Goal: Complete application form: Complete application form

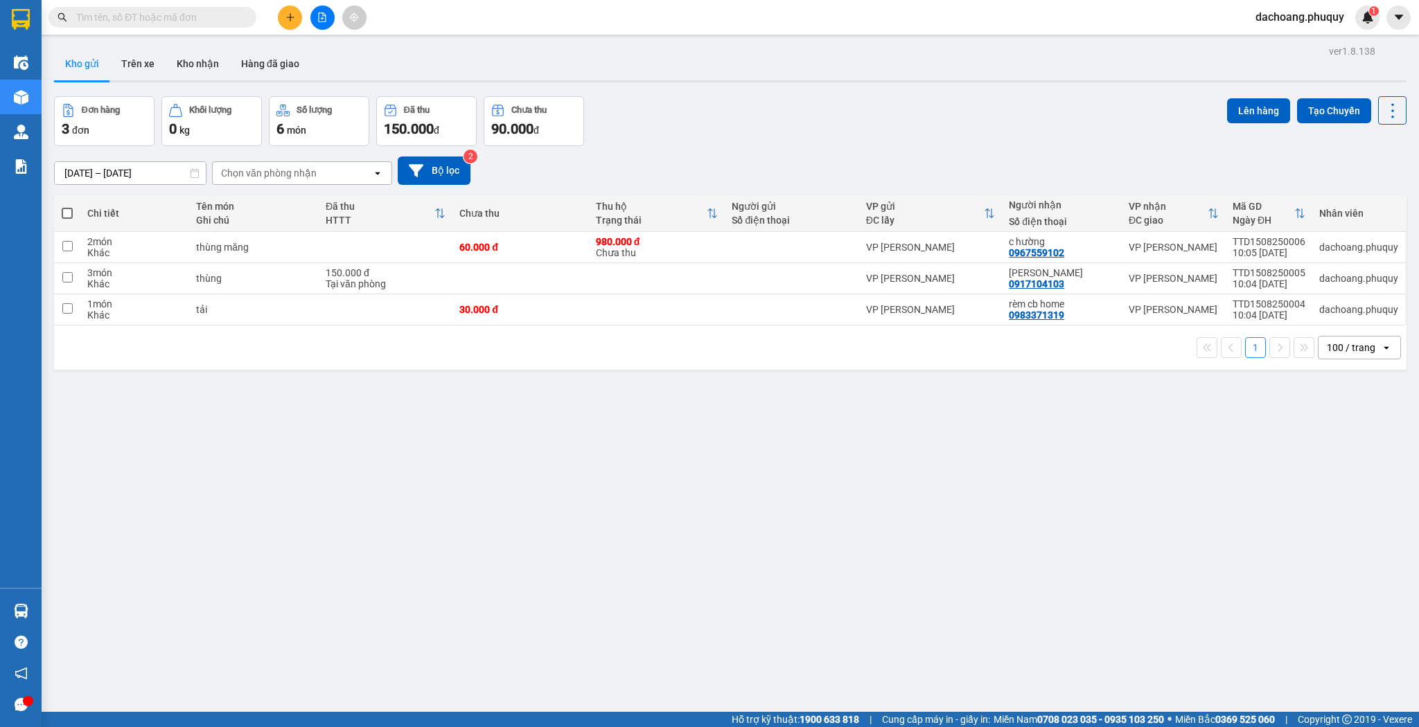
click at [289, 17] on icon "plus" at bounding box center [290, 17] width 10 height 10
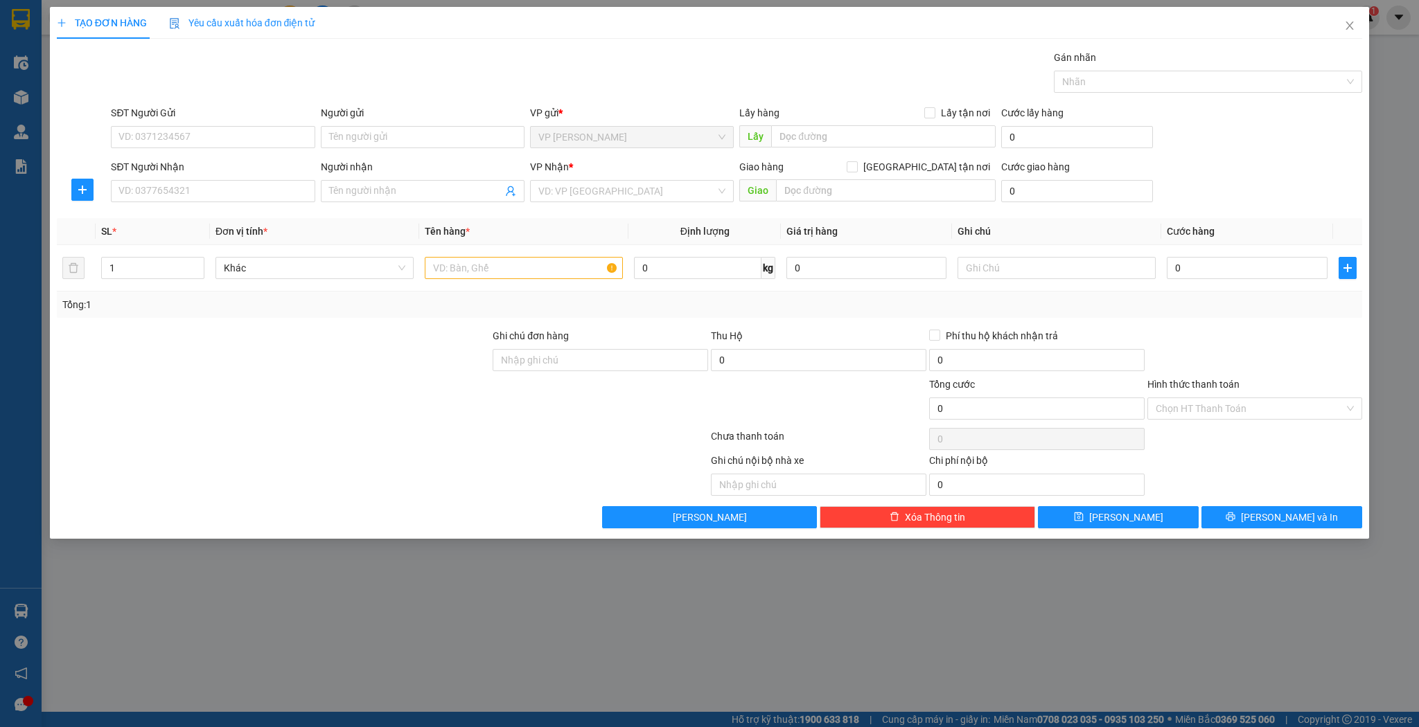
click at [443, 202] on div "Người nhận Tên người nhận" at bounding box center [423, 183] width 204 height 48
click at [438, 191] on input "Người nhận" at bounding box center [415, 191] width 173 height 15
type input "k"
type input "khánh thông"
click at [421, 225] on div "khánh thông - 0976477007" at bounding box center [422, 218] width 187 height 15
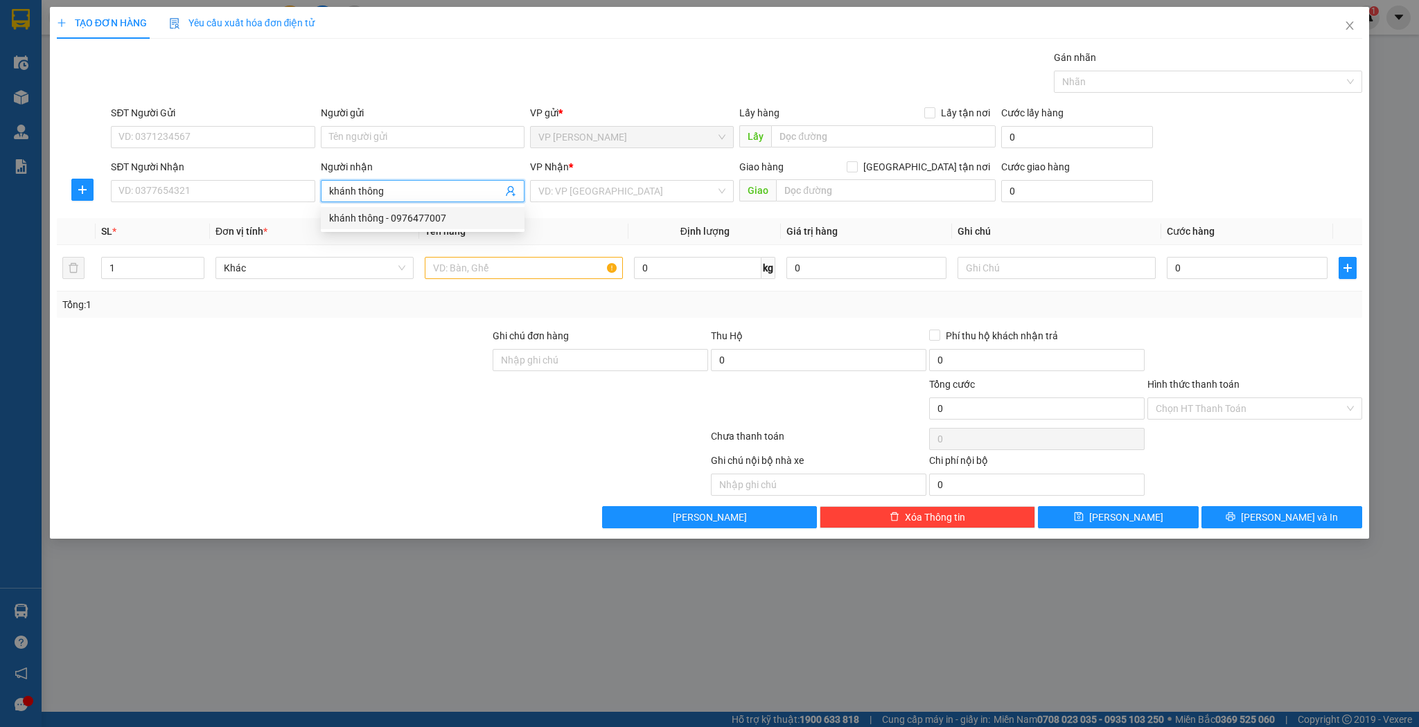
type input "0976477007"
type input "cẩm vịnh"
type input "khánh thông"
click at [131, 265] on input "1" at bounding box center [153, 268] width 102 height 21
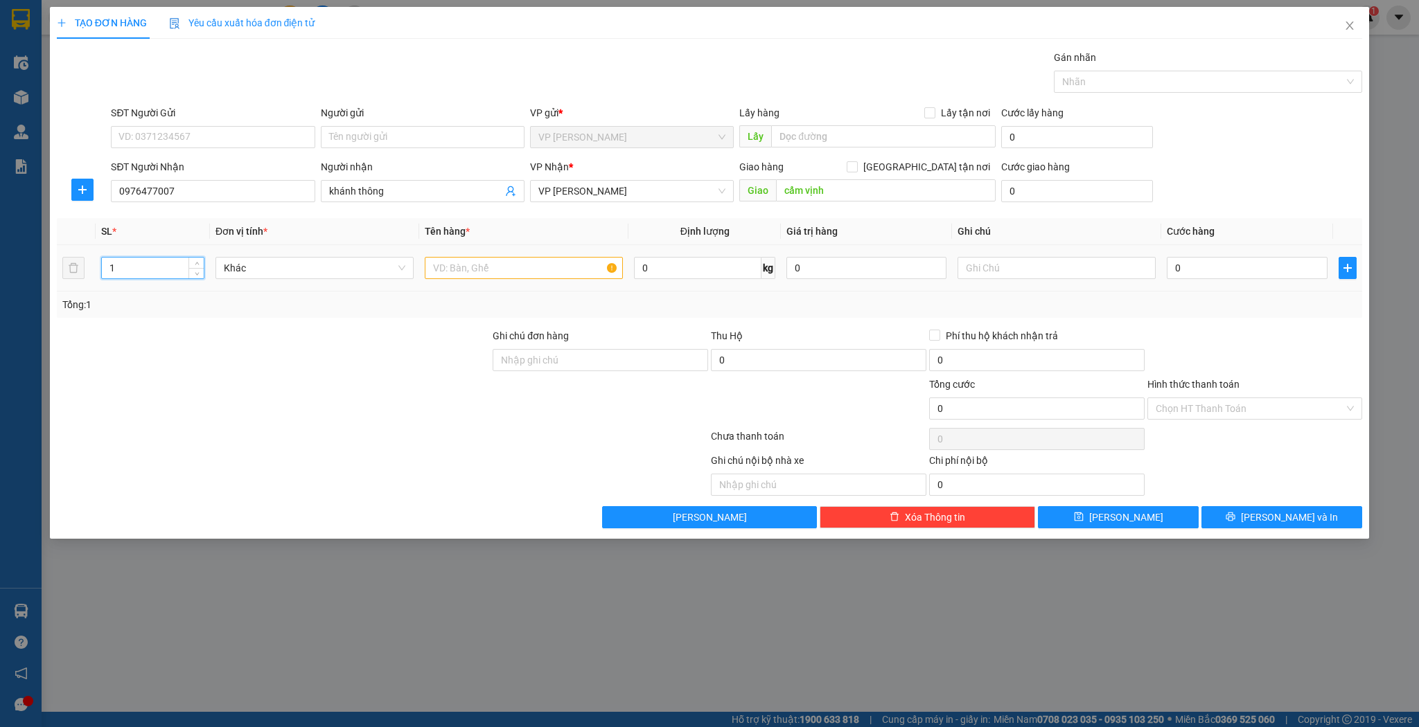
click at [131, 265] on input "1" at bounding box center [153, 268] width 102 height 21
click at [146, 269] on input "4" at bounding box center [153, 268] width 102 height 21
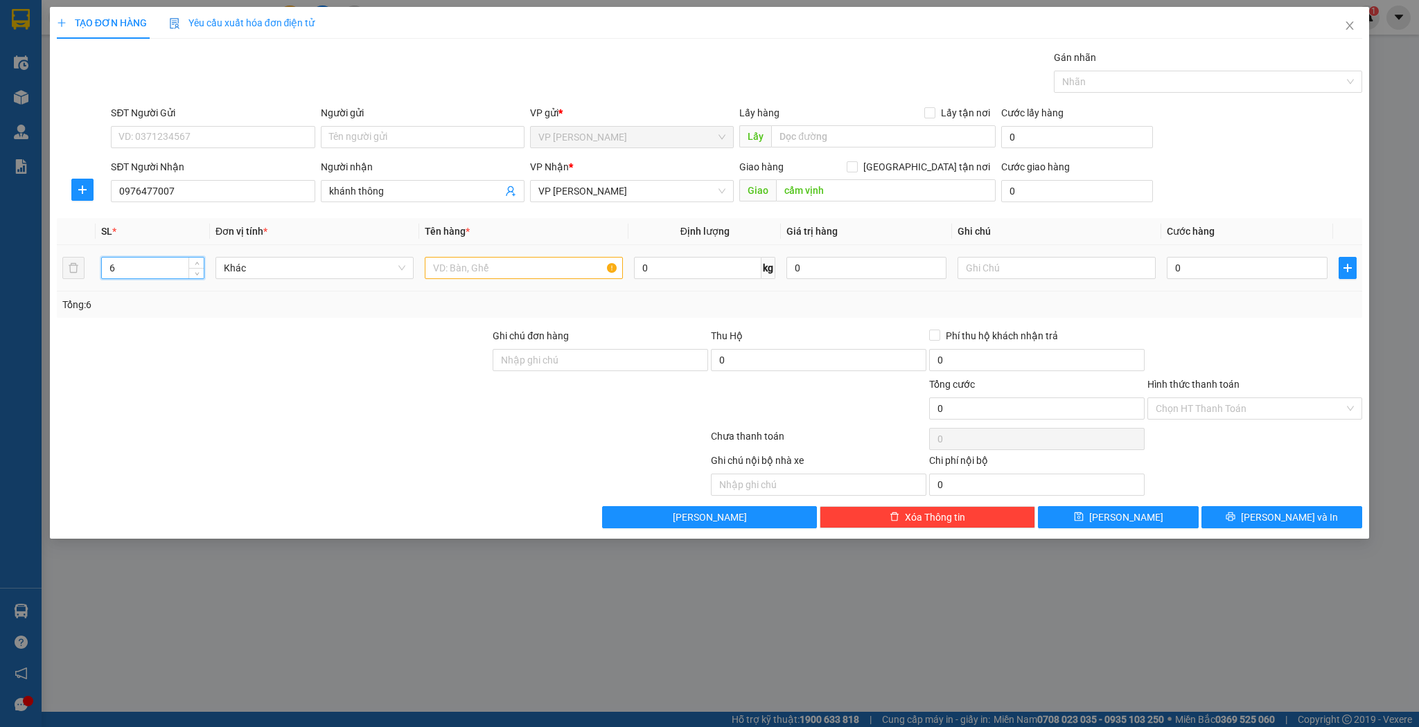
type input "6"
click at [502, 281] on td at bounding box center [523, 268] width 209 height 46
click at [504, 276] on input "text" at bounding box center [524, 268] width 198 height 22
type input "3"
type input "4 ts 2 kiện"
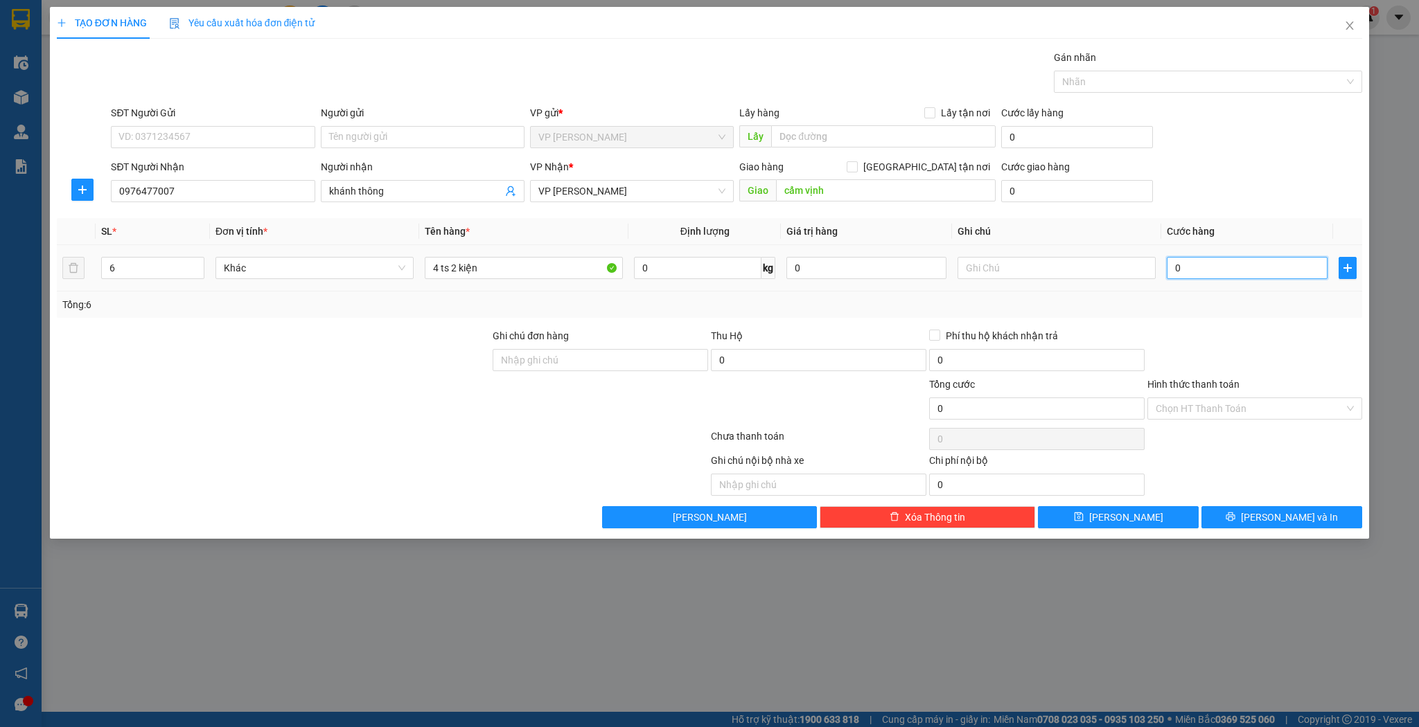
click at [1233, 276] on input "0" at bounding box center [1247, 268] width 160 height 22
type input "1"
type input "18"
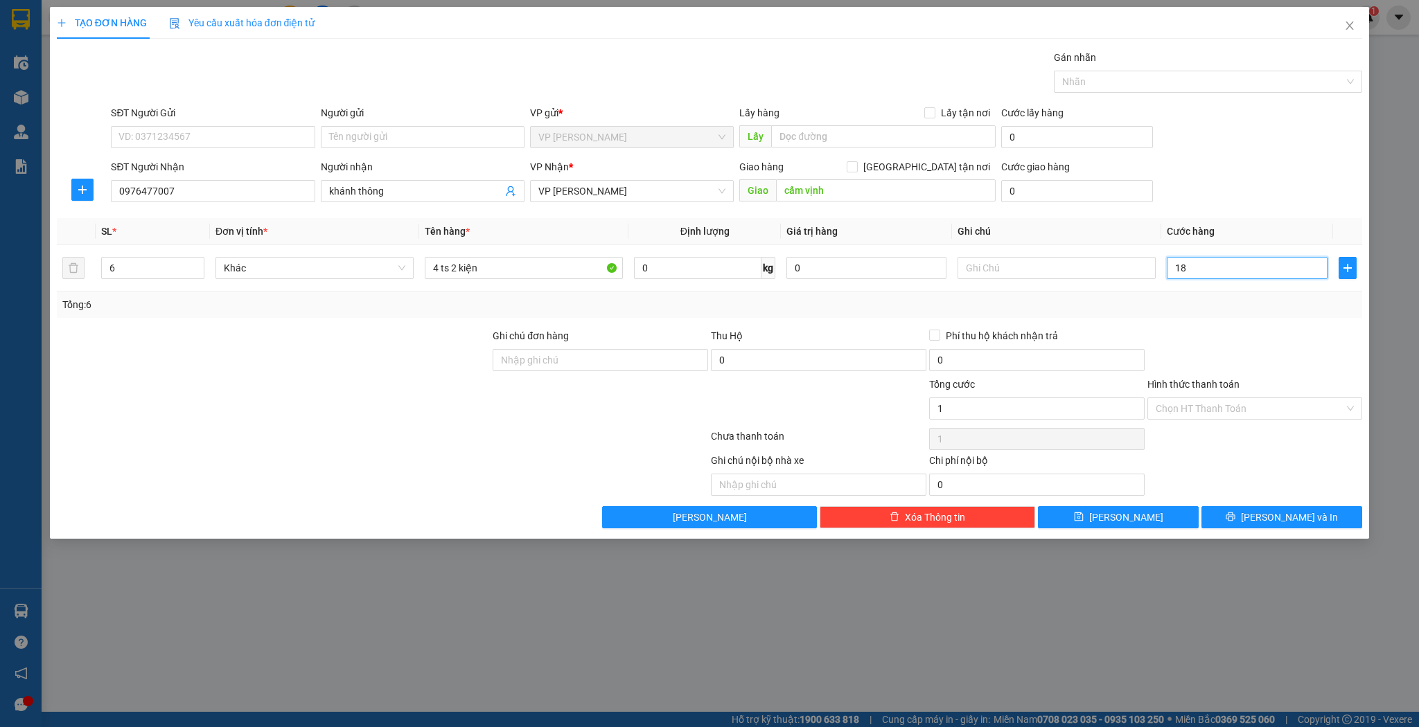
type input "18"
type input "180"
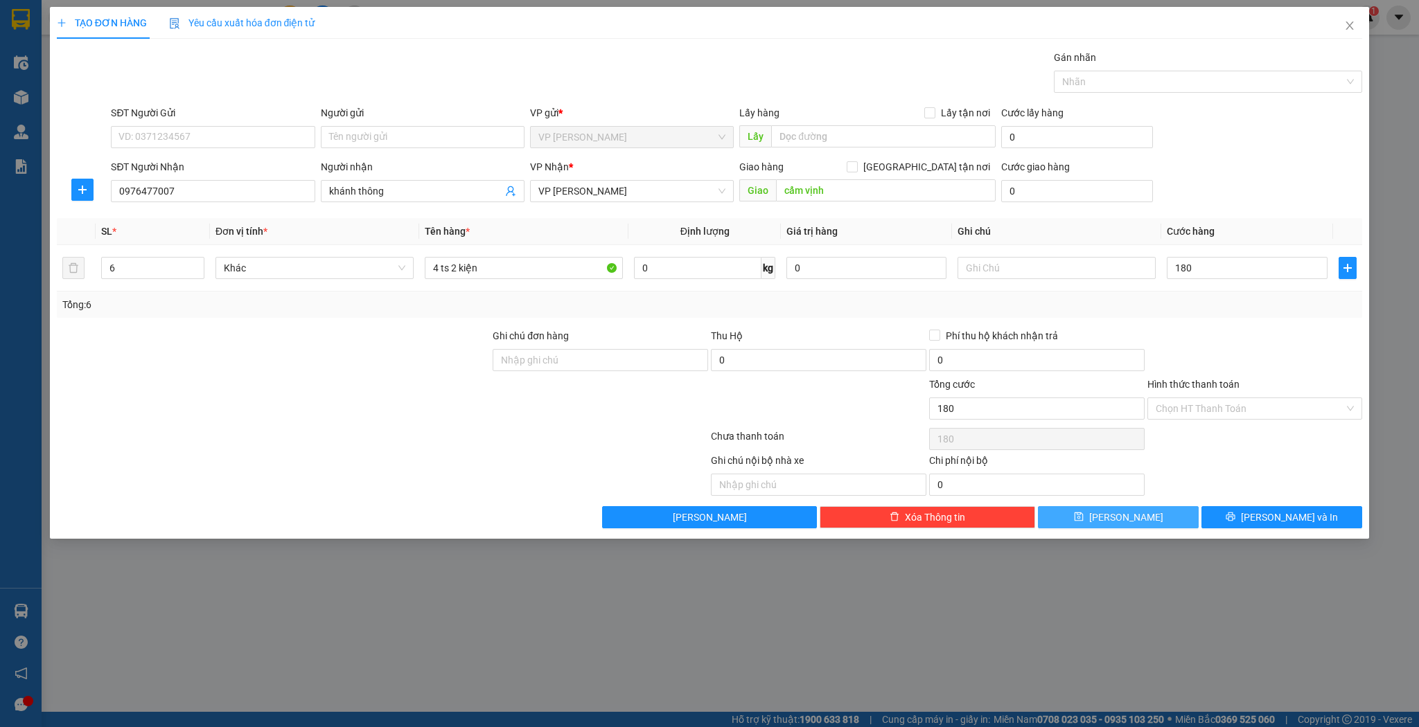
type input "180.000"
click at [1122, 522] on span "[PERSON_NAME]" at bounding box center [1126, 517] width 74 height 15
type input "1"
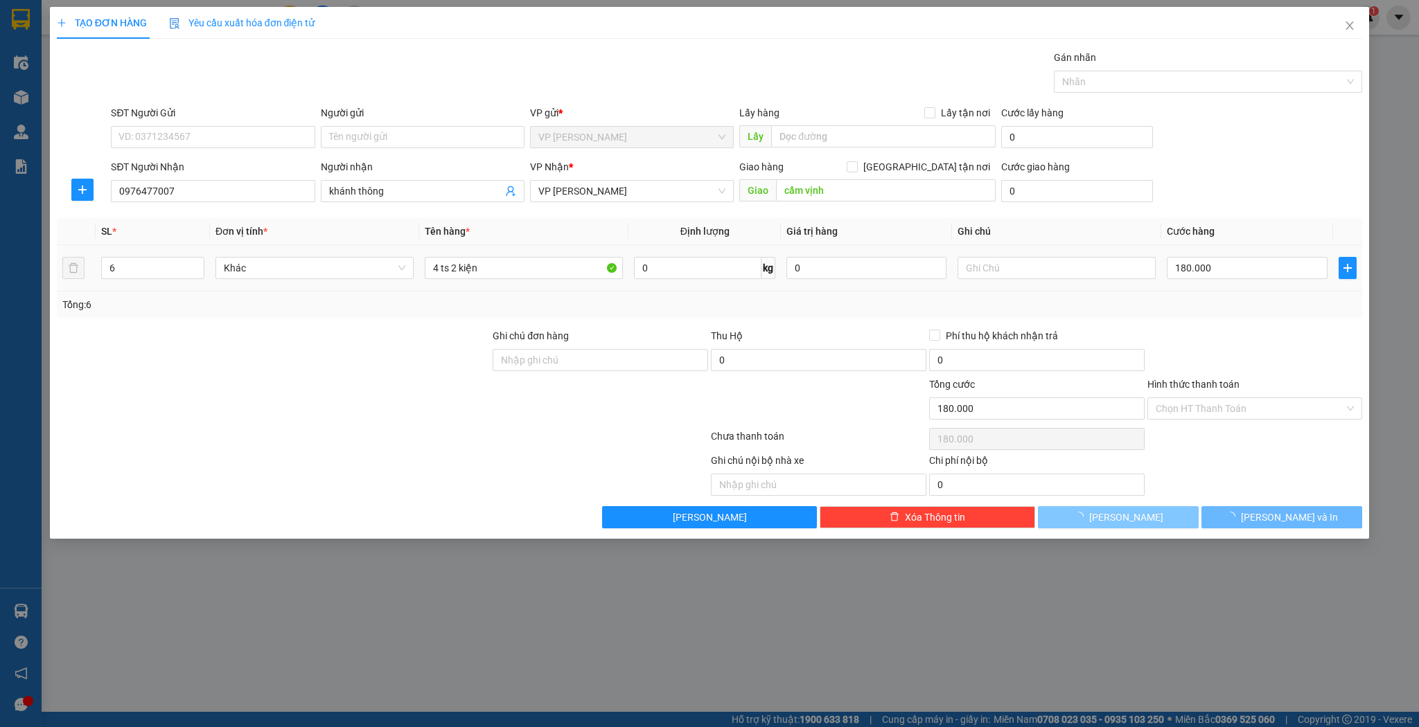
type input "0"
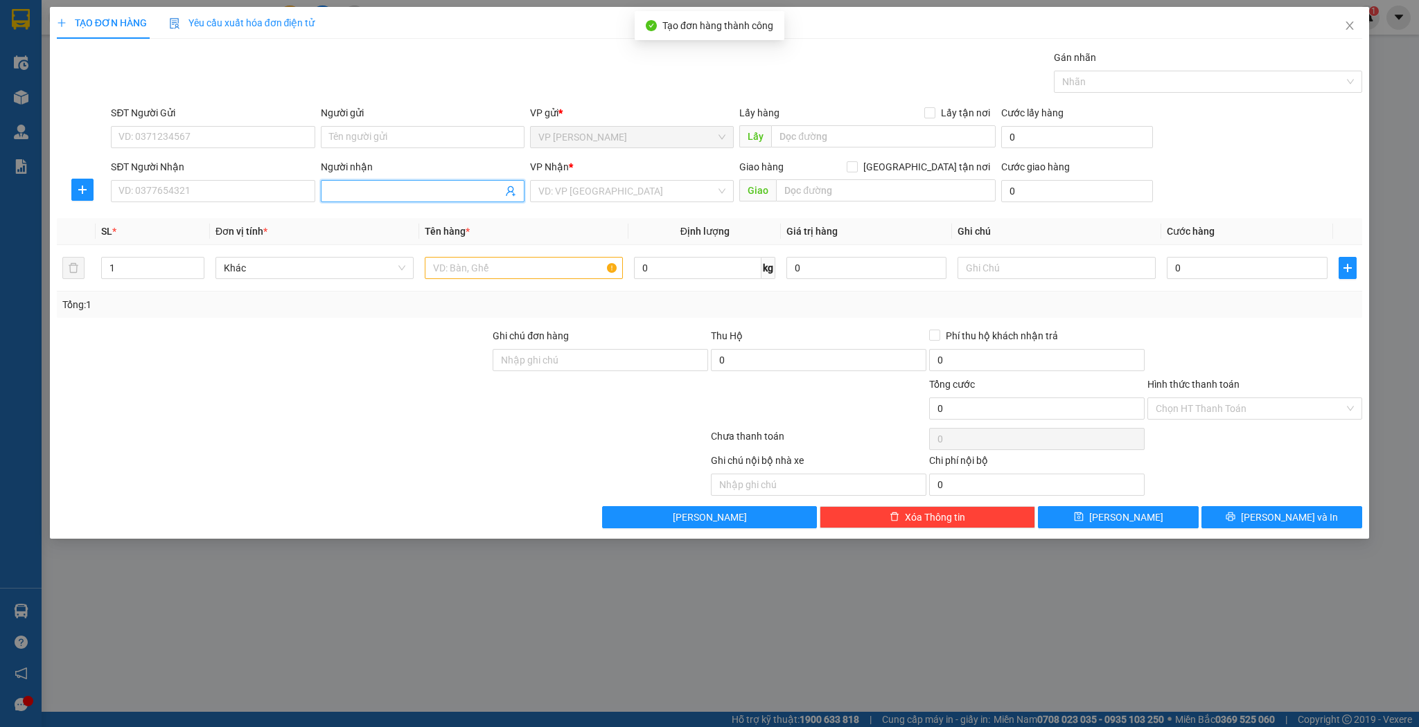
click at [405, 191] on input "Người nhận" at bounding box center [415, 191] width 173 height 15
click at [267, 200] on input "SĐT Người Nhận" at bounding box center [213, 191] width 204 height 22
click at [380, 194] on input "Người nhận" at bounding box center [415, 191] width 173 height 15
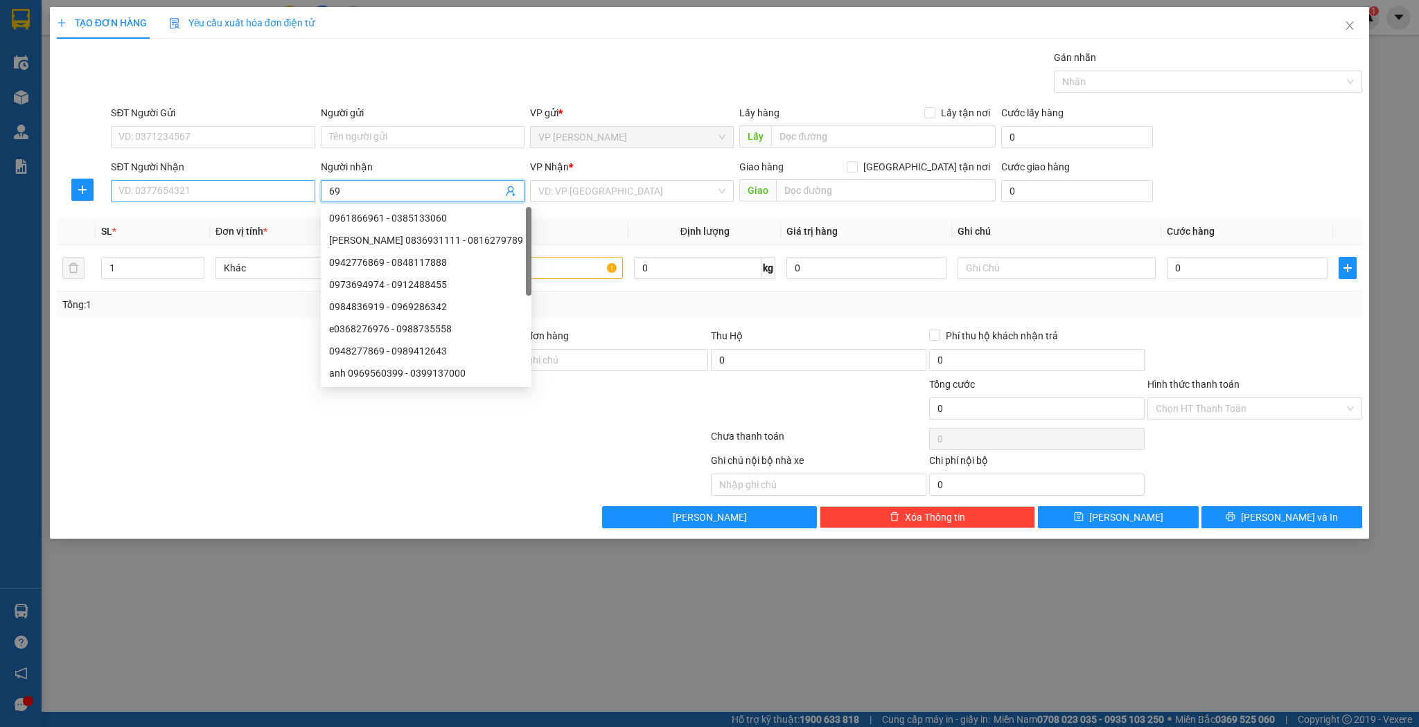
type input "69"
click at [261, 190] on input "SĐT Người Nhận" at bounding box center [213, 191] width 204 height 22
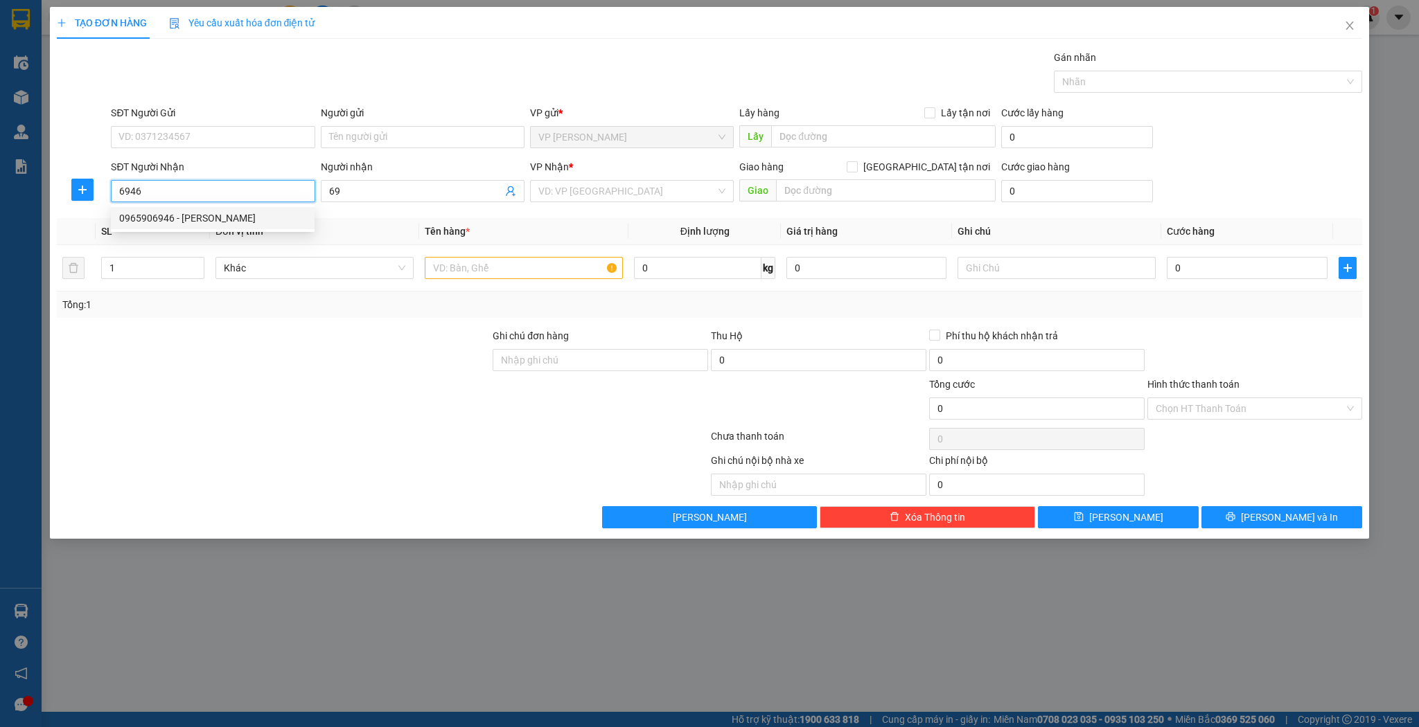
click at [242, 219] on div "0965906946 - [PERSON_NAME]" at bounding box center [212, 218] width 187 height 15
type input "0965906946"
type input "quang thành"
type input "nghi sơn thanh hoá"
click at [282, 195] on input "0965906946" at bounding box center [213, 191] width 204 height 22
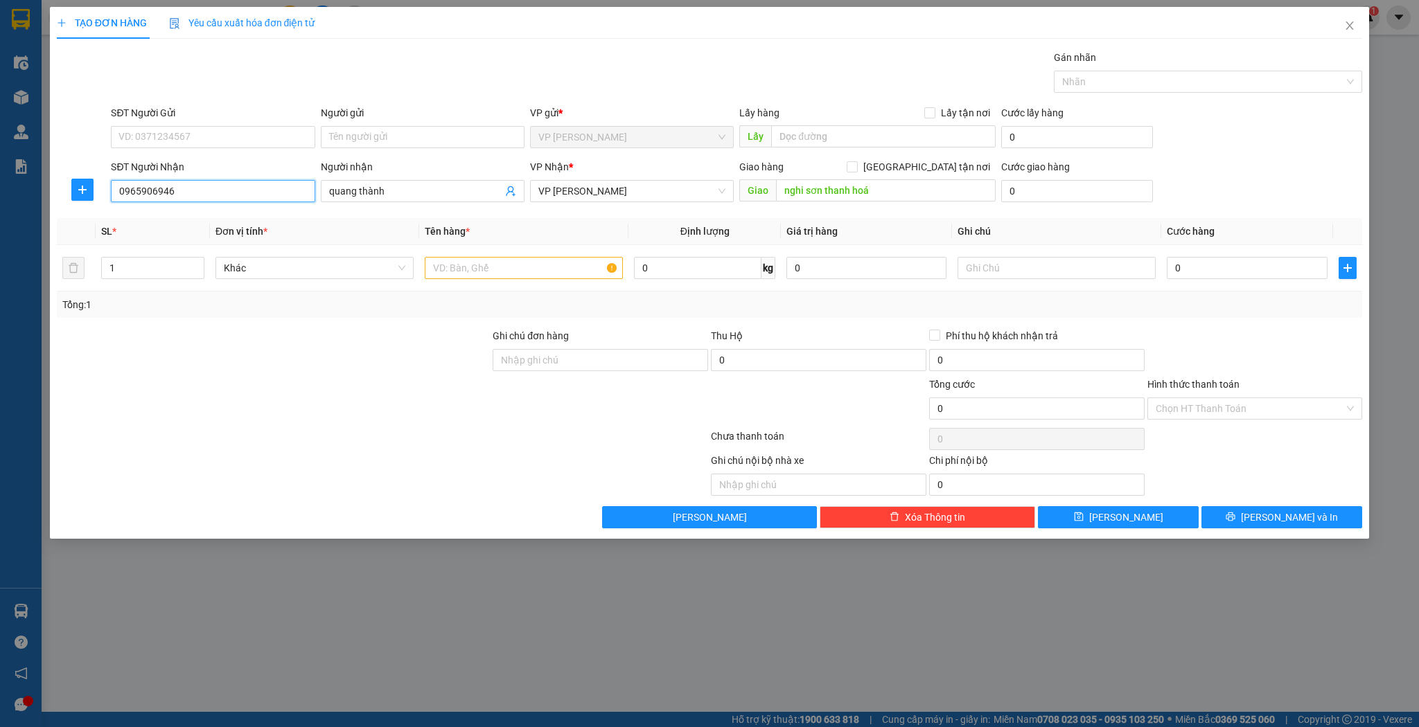
click at [282, 195] on input "0965906946" at bounding box center [213, 191] width 204 height 22
click at [234, 224] on div "0839336945 - trung hoa" at bounding box center [212, 218] width 187 height 15
type input "0839336945"
type input "trung hoa"
type input "0839336945"
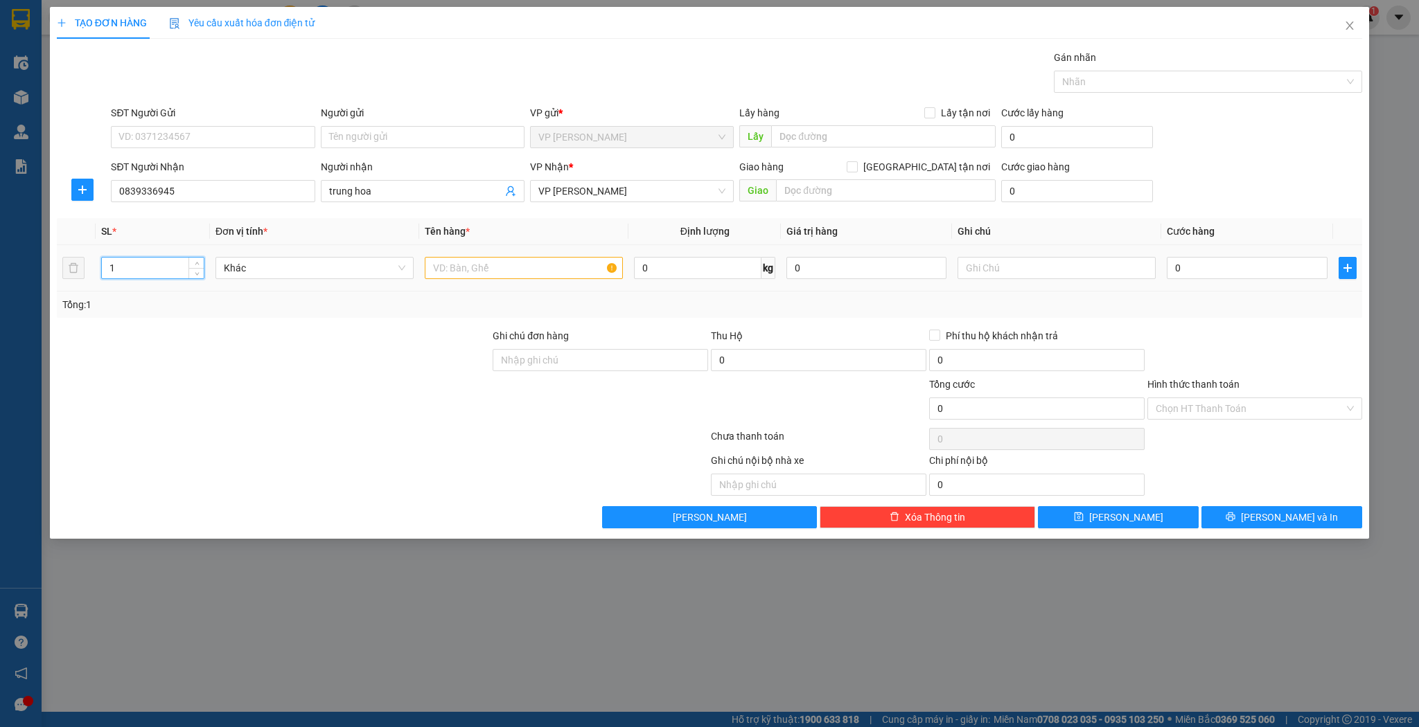
click at [169, 266] on input "1" at bounding box center [153, 268] width 102 height 21
type input "3"
click at [558, 267] on input "text" at bounding box center [524, 268] width 198 height 22
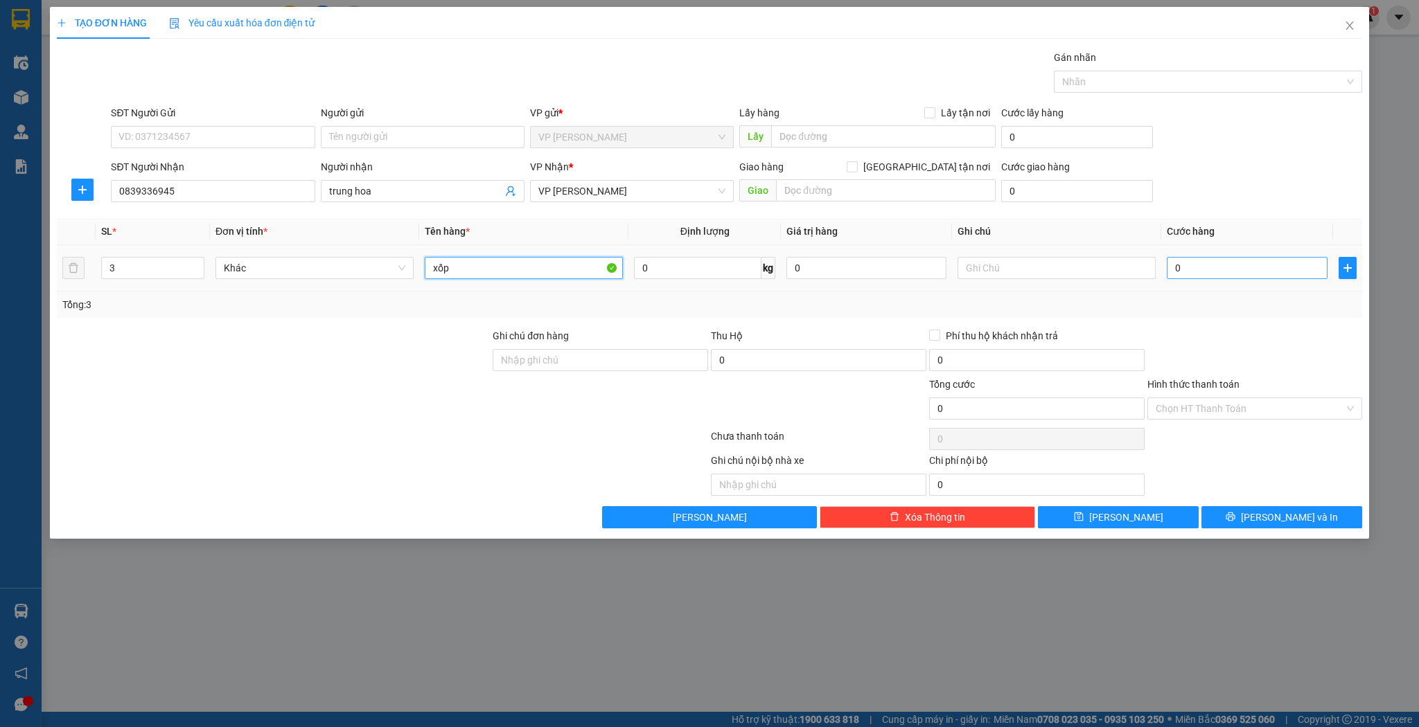
type input "xốp"
click at [1175, 265] on input "0" at bounding box center [1247, 268] width 160 height 22
type input "1"
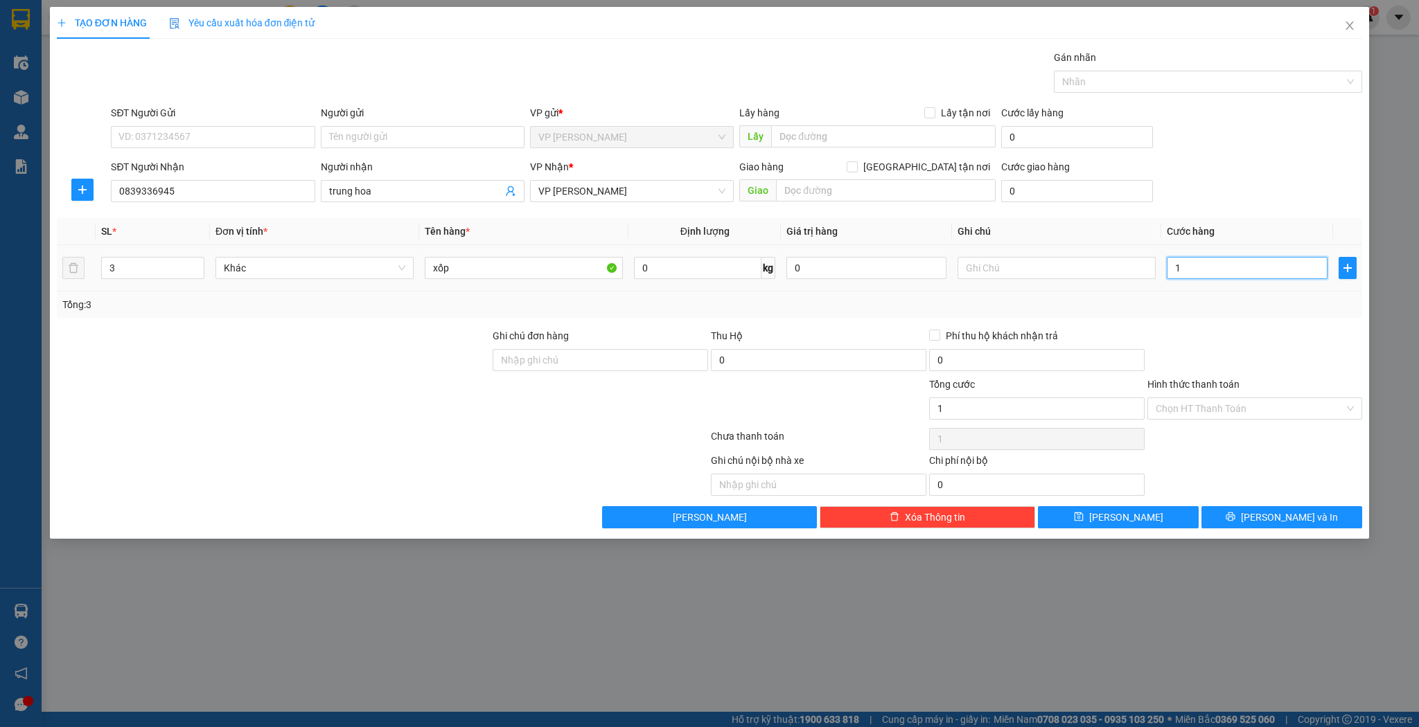
type input "15"
type input "150"
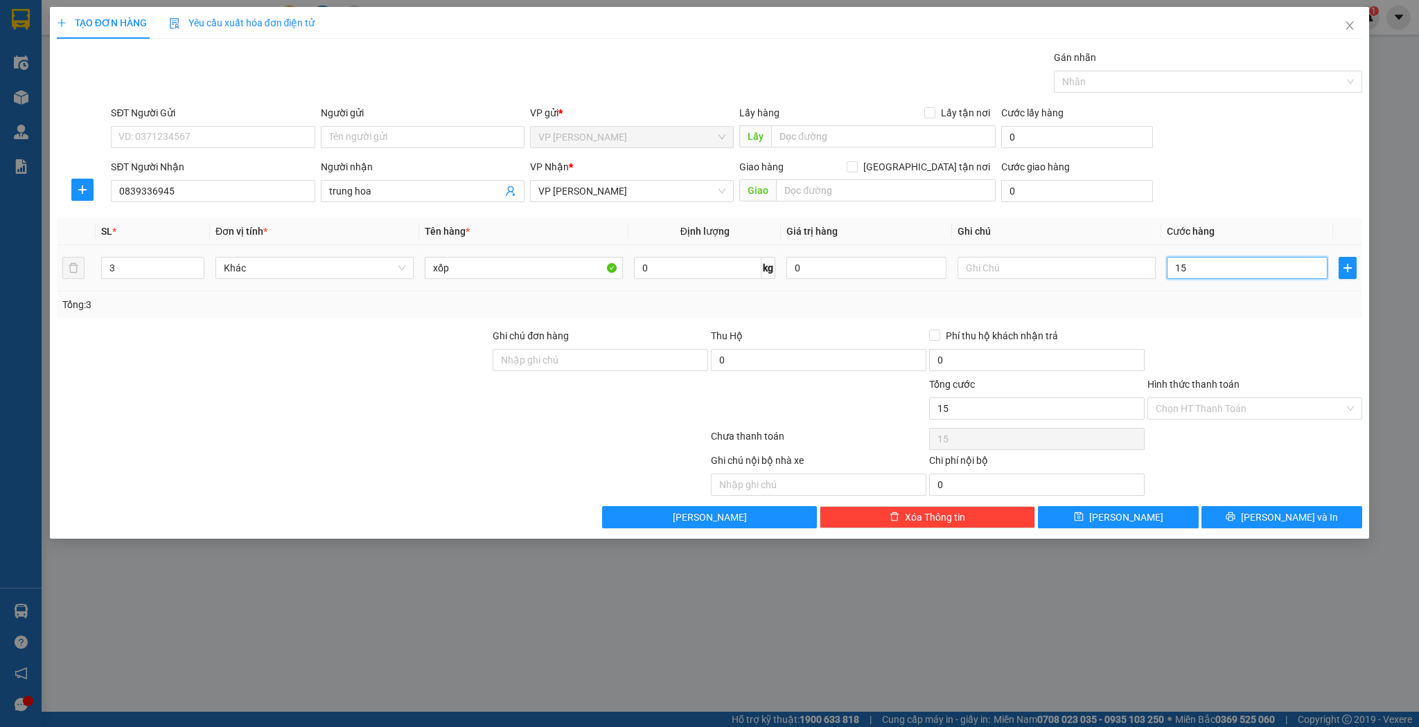
type input "150"
type input "150.000"
click at [1126, 510] on span "[PERSON_NAME]" at bounding box center [1126, 517] width 74 height 15
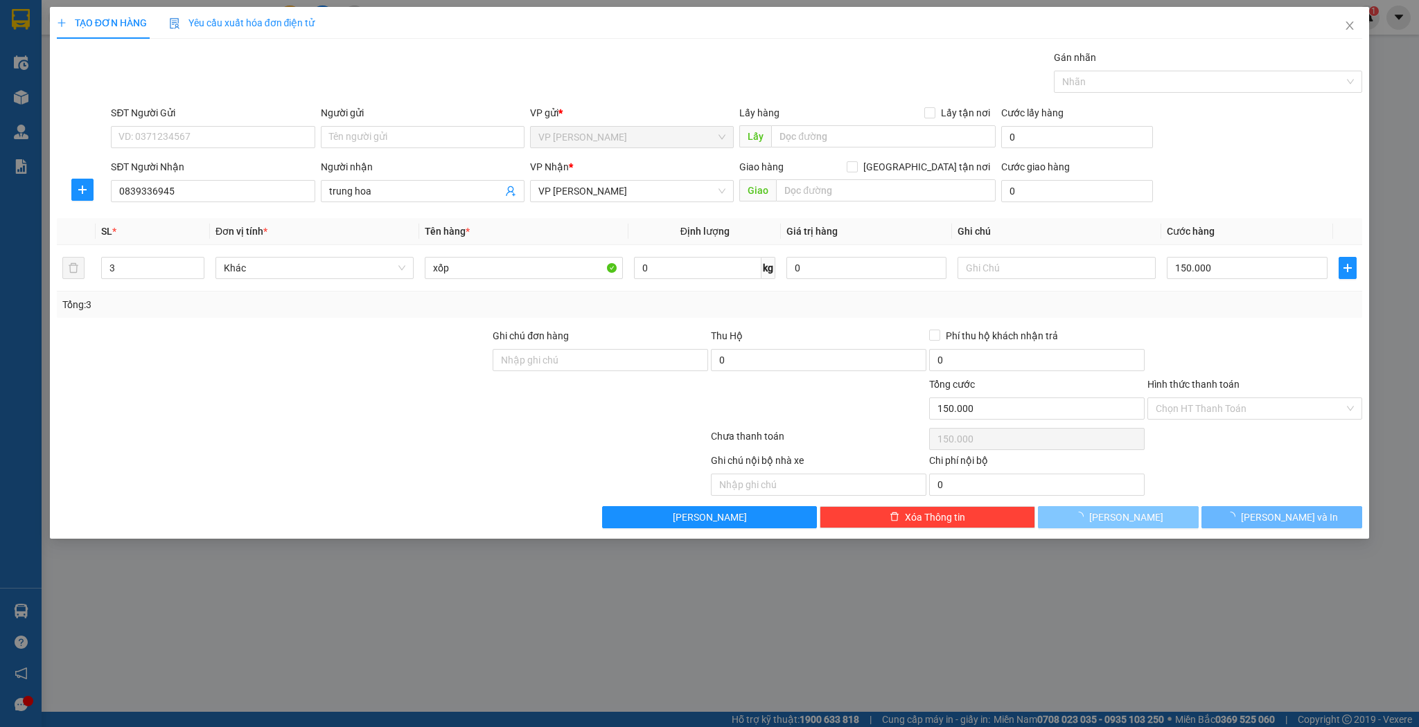
type input "1"
type input "0"
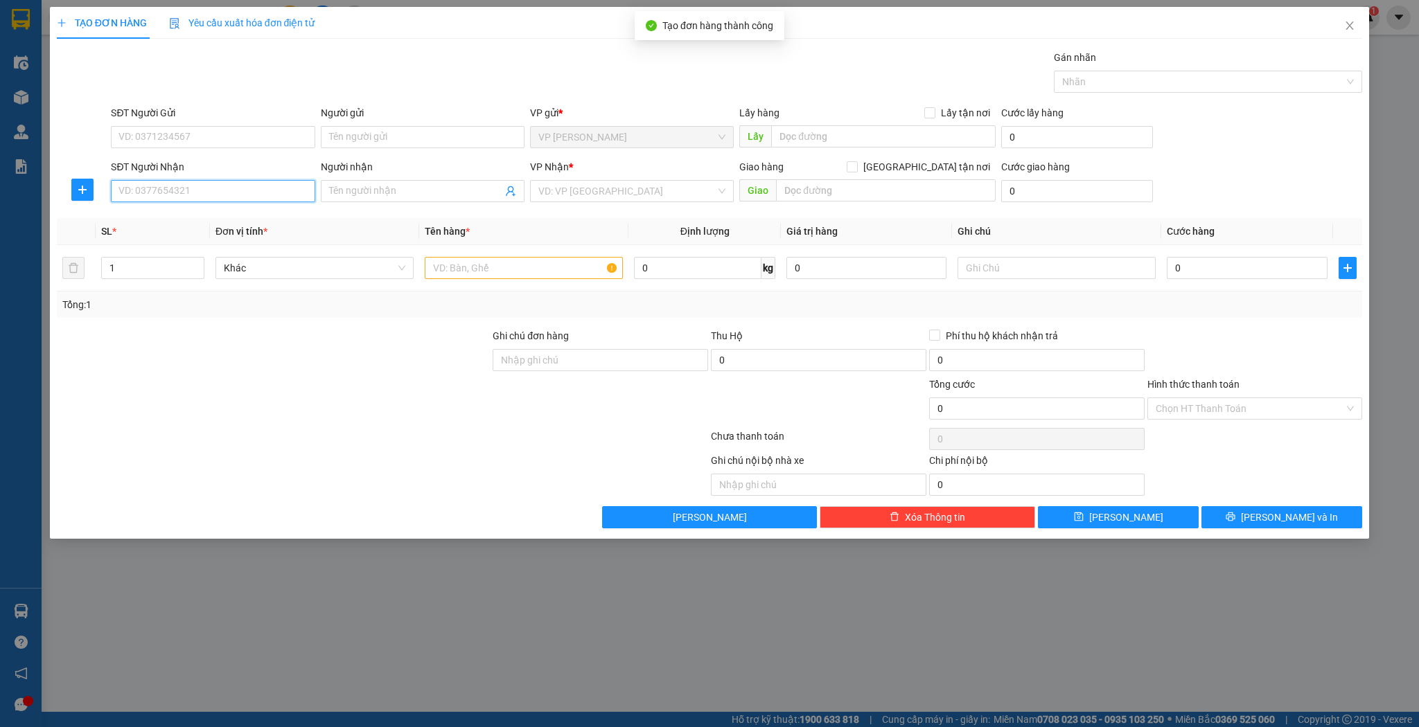
click at [220, 195] on input "SĐT Người Nhận" at bounding box center [213, 191] width 204 height 22
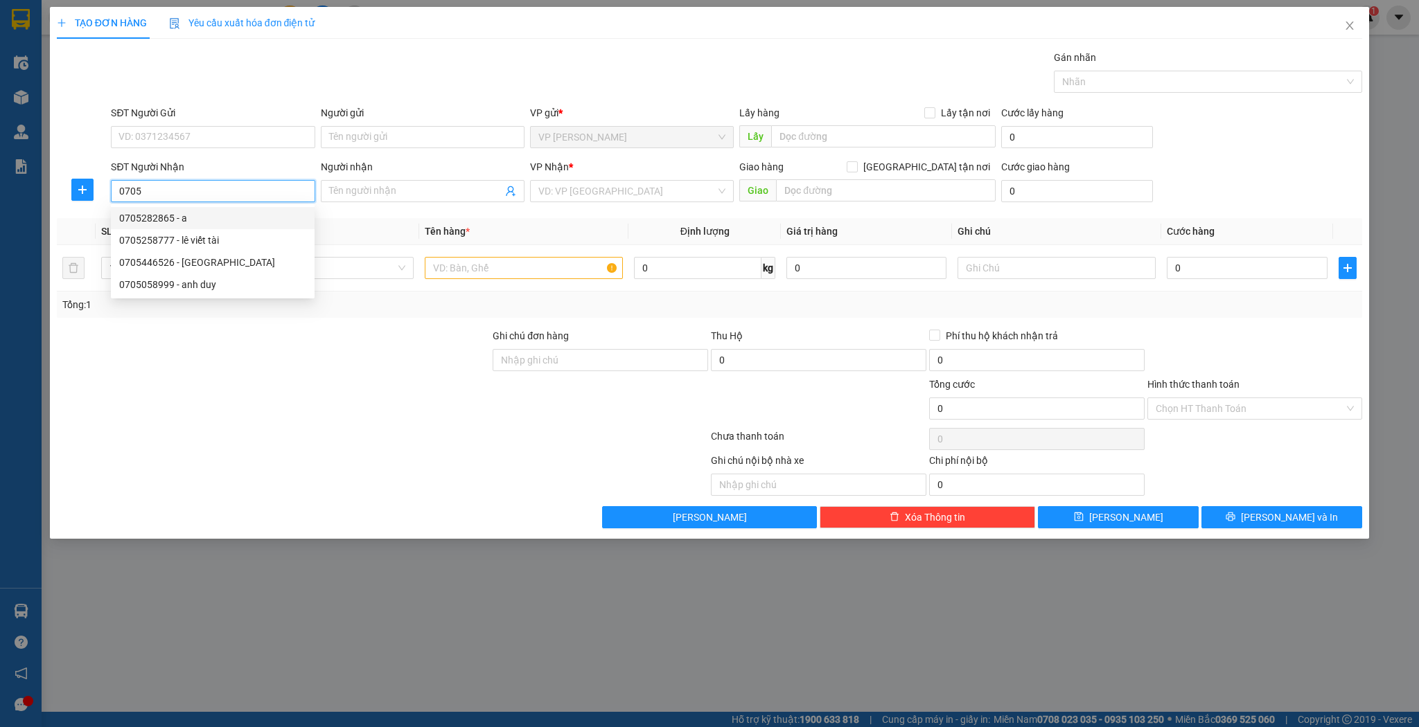
click at [116, 186] on input "0705" at bounding box center [213, 191] width 204 height 22
type input "0968120705"
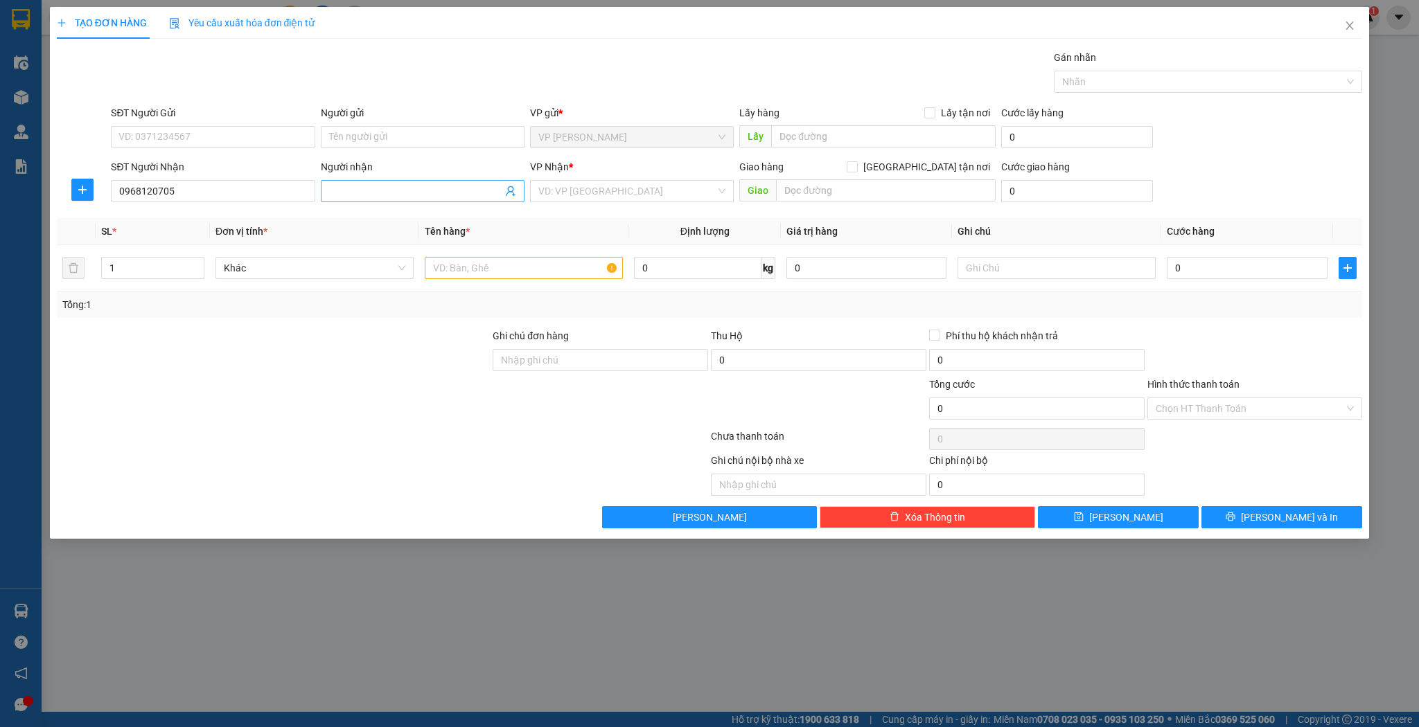
click at [404, 184] on input "Người nhận" at bounding box center [415, 191] width 173 height 15
type input "coop mart"
click at [623, 193] on input "search" at bounding box center [626, 191] width 177 height 21
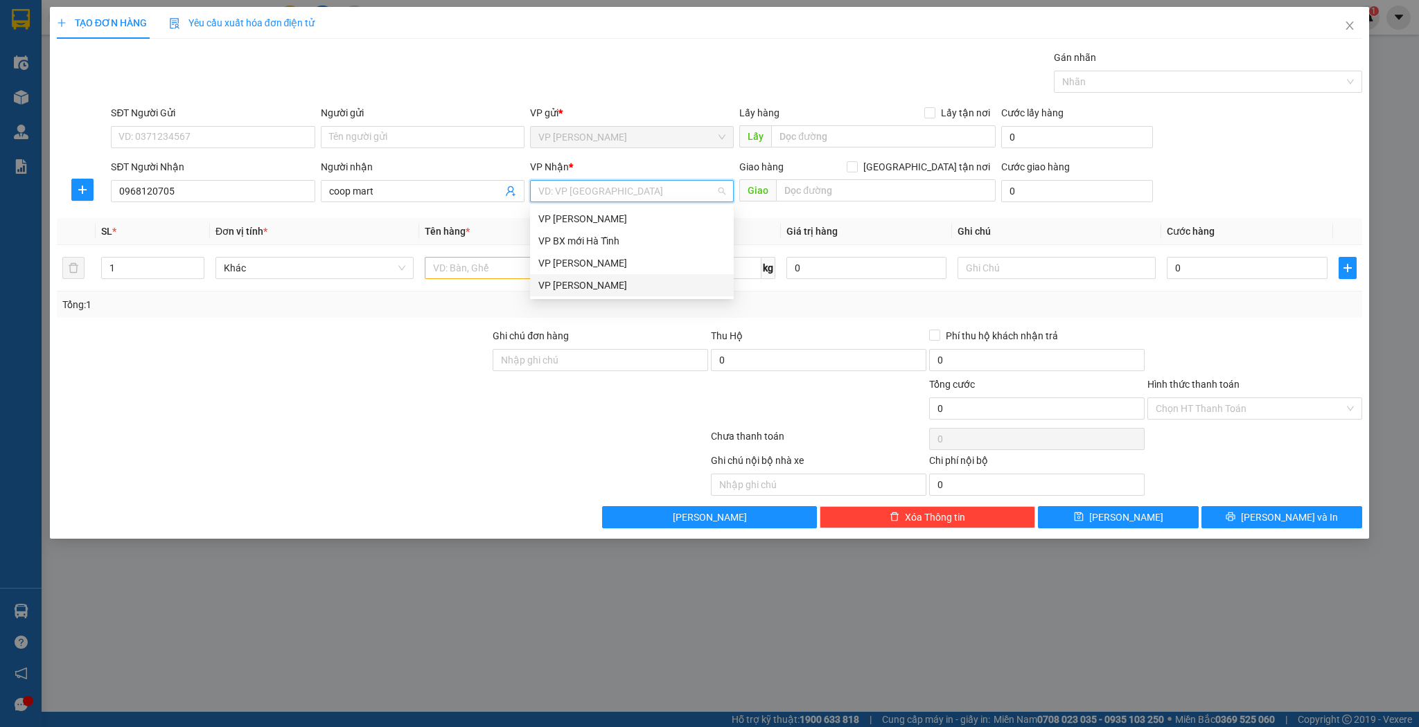
click at [569, 291] on div "VP [PERSON_NAME]" at bounding box center [631, 285] width 187 height 15
click at [510, 269] on input "text" at bounding box center [524, 268] width 198 height 22
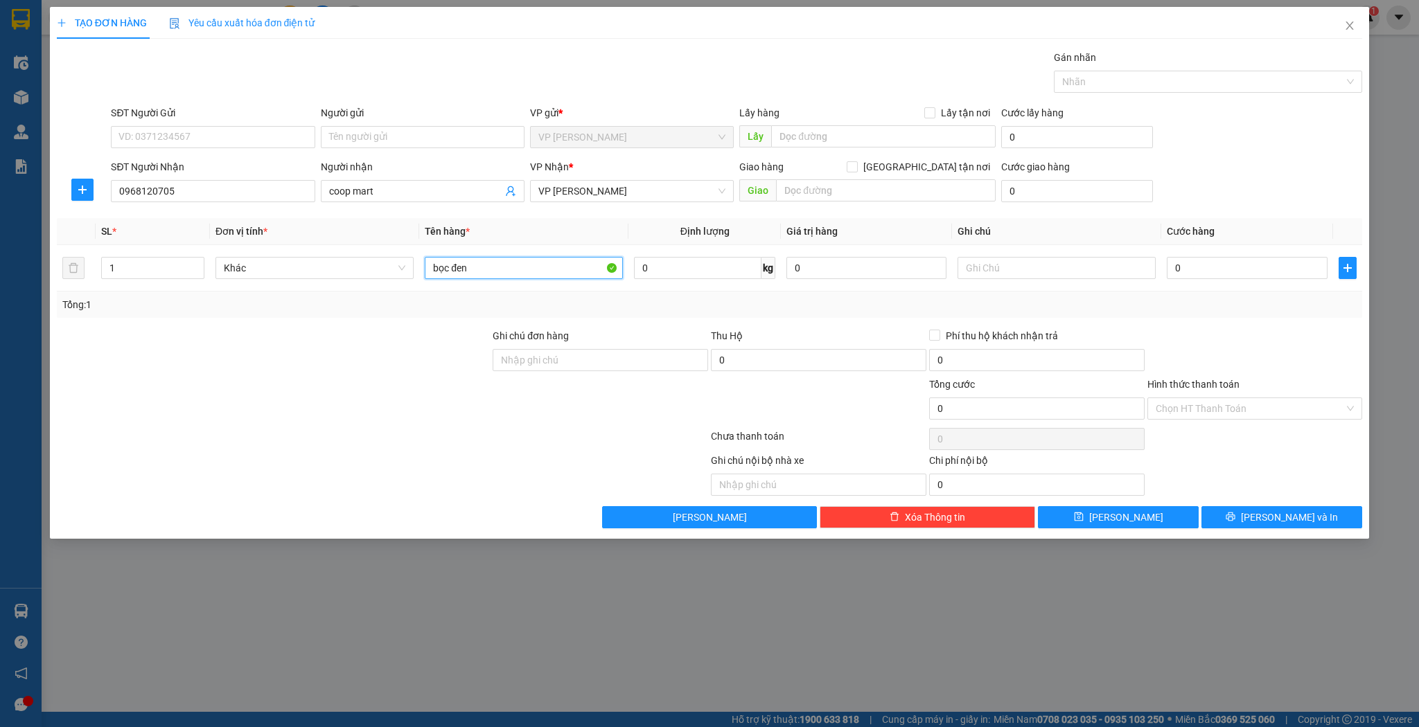
type input "bọc đen"
drag, startPoint x: 1217, startPoint y: 232, endPoint x: 1214, endPoint y: 263, distance: 31.3
click at [1217, 241] on th "Cước hàng" at bounding box center [1246, 231] width 171 height 27
click at [1214, 263] on input "0" at bounding box center [1247, 268] width 160 height 22
type input "3"
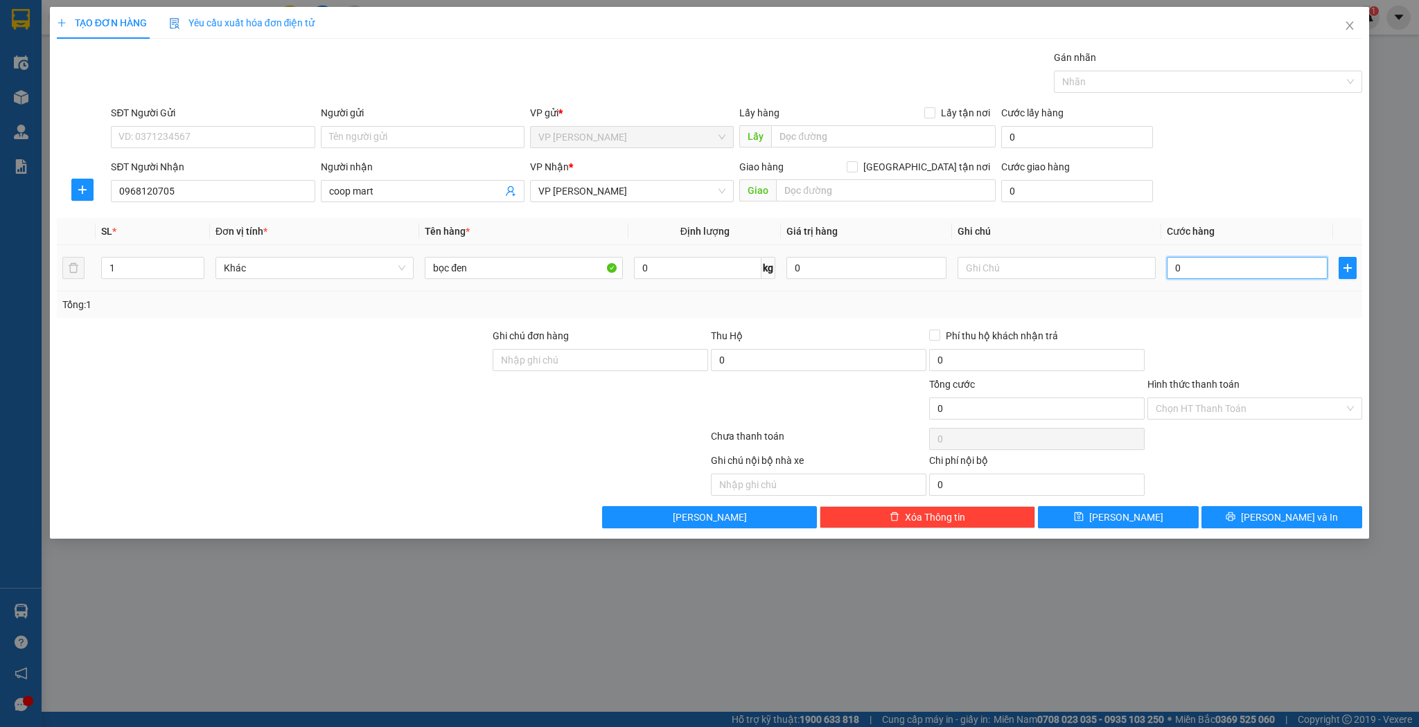
type input "3"
type input "30"
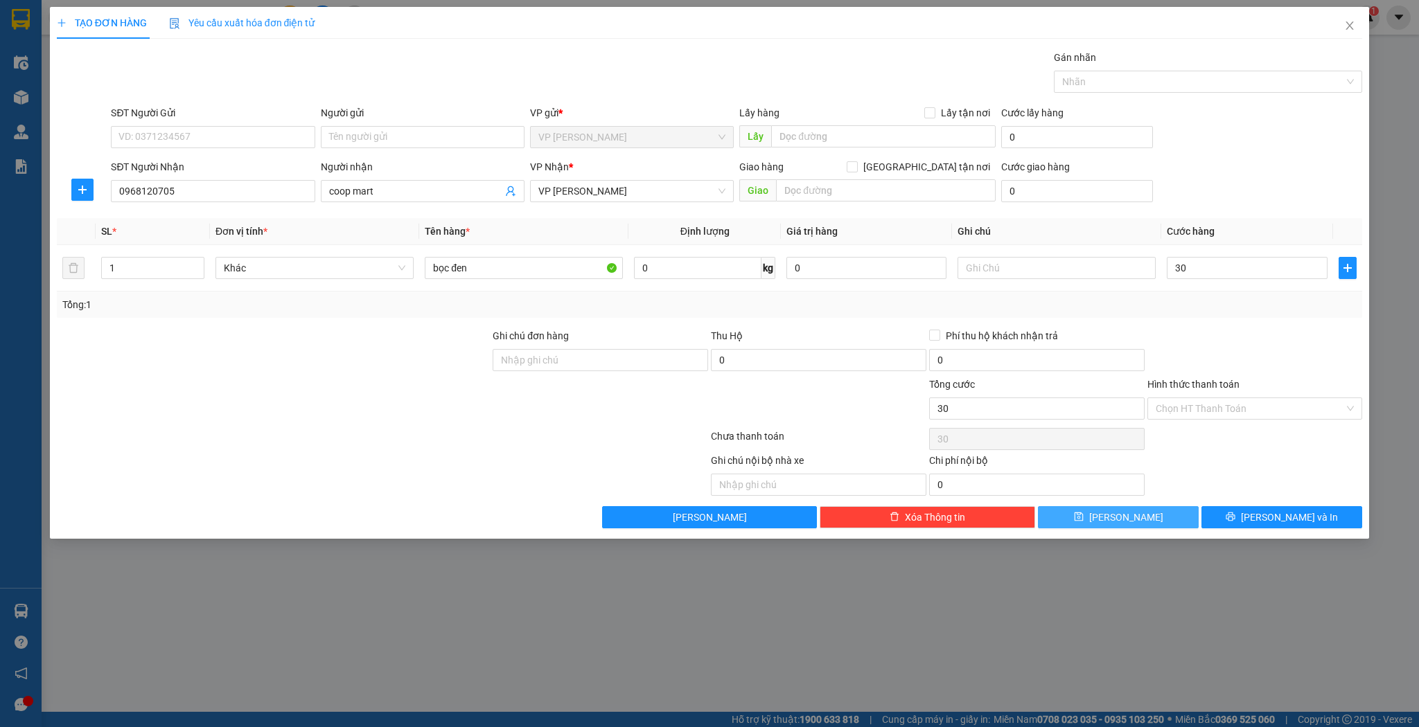
type input "30.000"
click at [1087, 524] on button "[PERSON_NAME]" at bounding box center [1118, 517] width 161 height 22
type input "0"
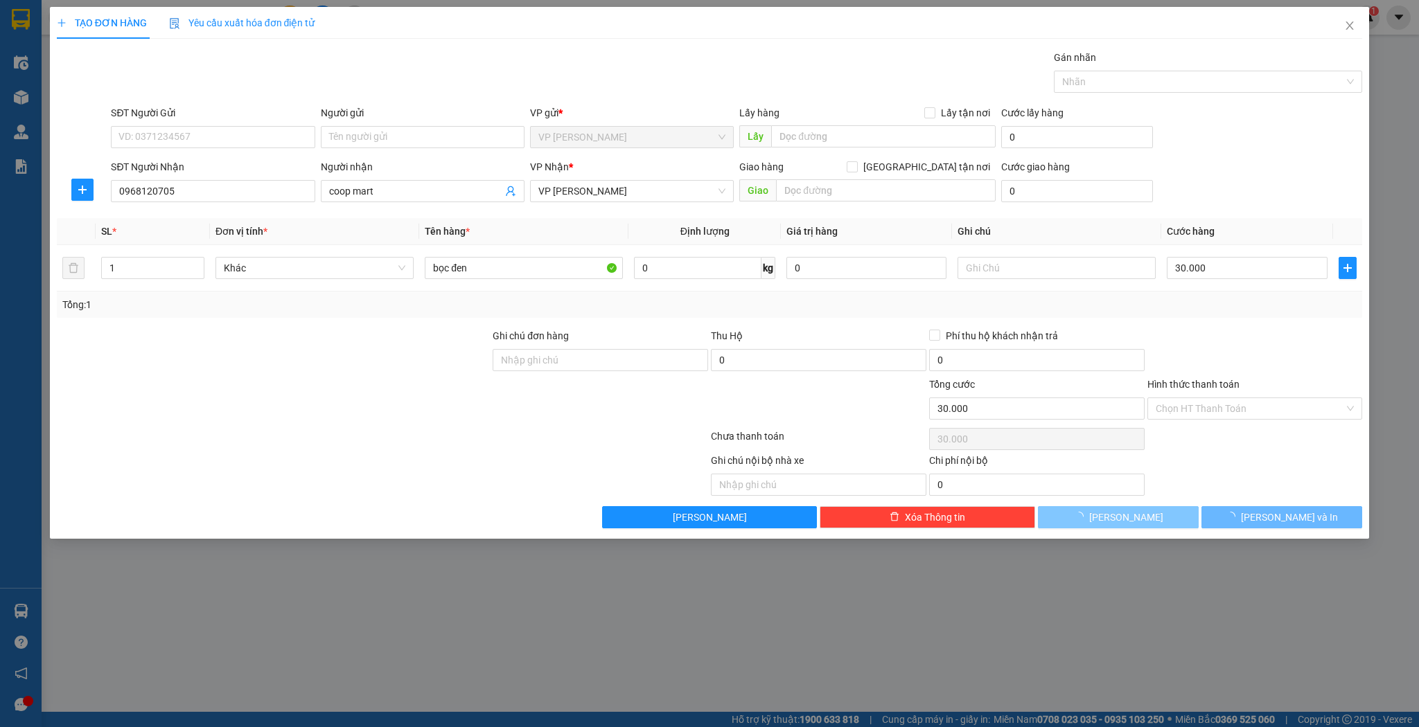
type input "0"
